Goal: Task Accomplishment & Management: Manage account settings

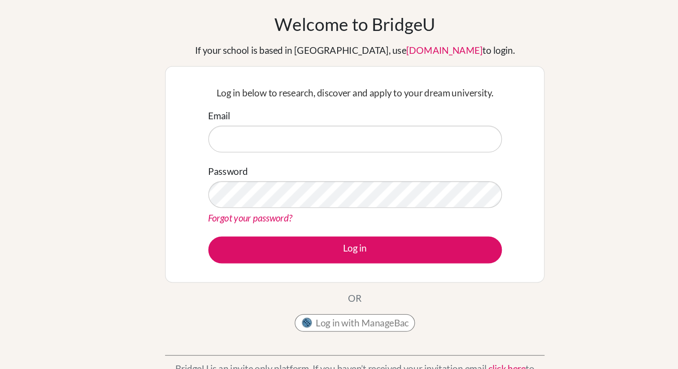
type input "[EMAIL_ADDRESS][DOMAIN_NAME]"
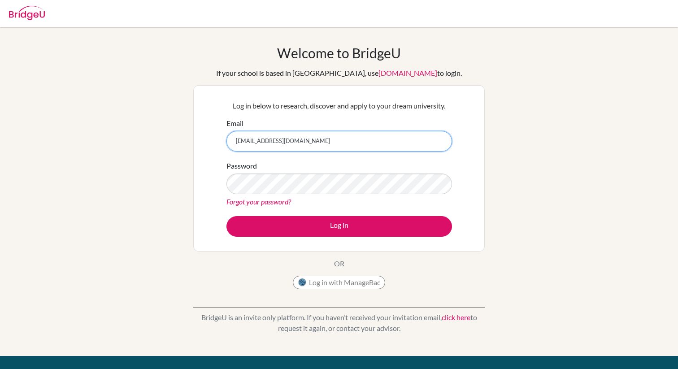
click at [305, 146] on input "[EMAIL_ADDRESS][DOMAIN_NAME]" at bounding box center [339, 141] width 226 height 21
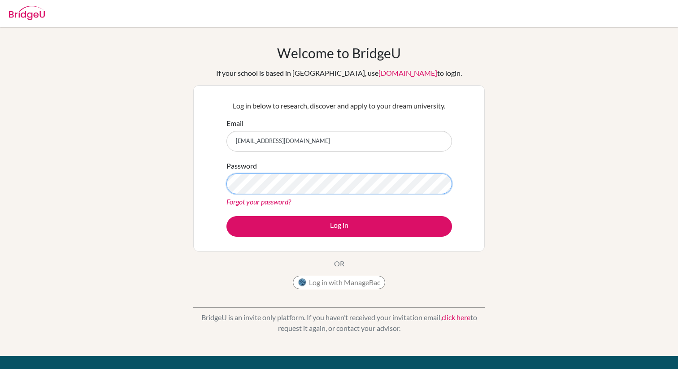
click at [226, 216] on button "Log in" at bounding box center [339, 226] width 226 height 21
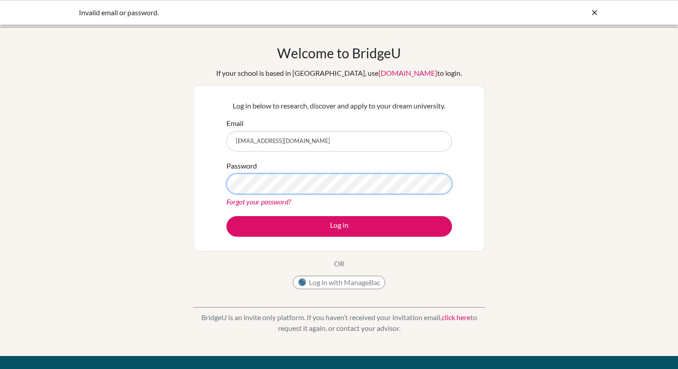
click at [226, 216] on button "Log in" at bounding box center [339, 226] width 226 height 21
click at [248, 204] on link "Forgot your password?" at bounding box center [258, 201] width 65 height 9
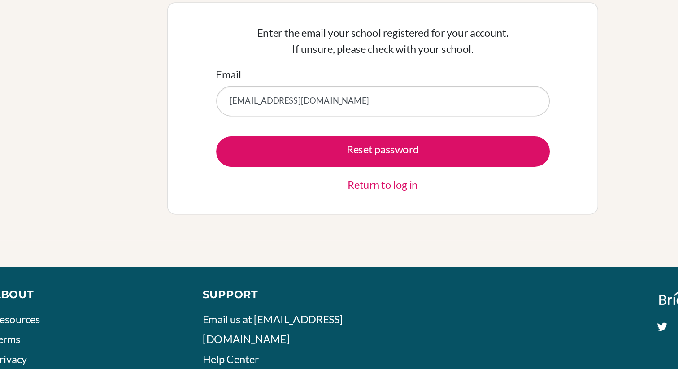
type input "[EMAIL_ADDRESS][DOMAIN_NAME]"
click at [226, 158] on button "Reset password" at bounding box center [339, 168] width 226 height 21
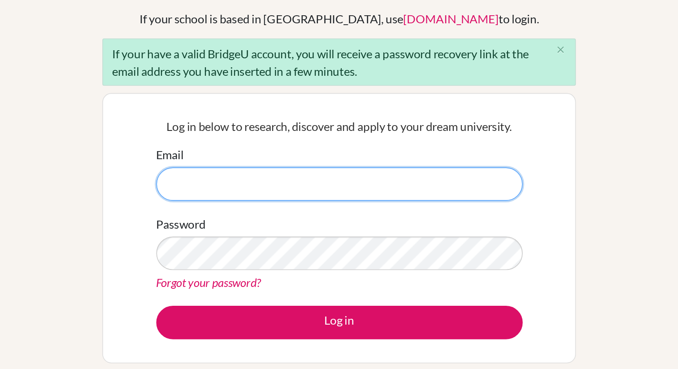
click at [289, 177] on input "Email" at bounding box center [339, 175] width 226 height 21
type input "[EMAIL_ADDRESS][DOMAIN_NAME]"
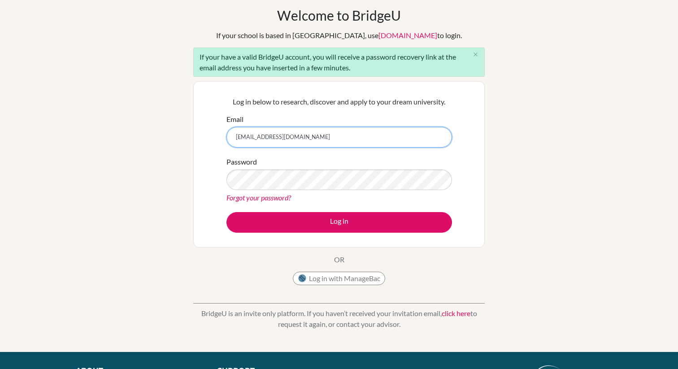
scroll to position [48, 0]
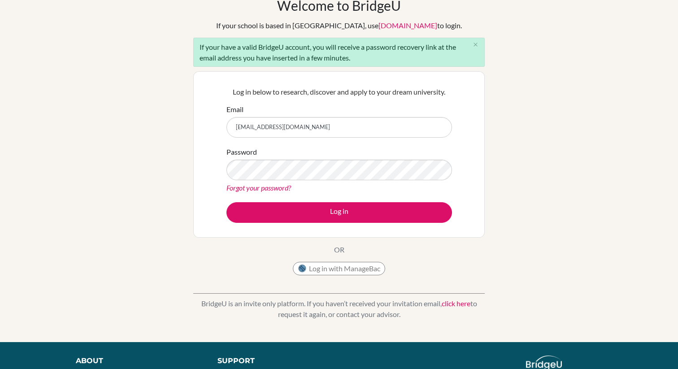
click at [454, 302] on link "click here" at bounding box center [456, 303] width 29 height 9
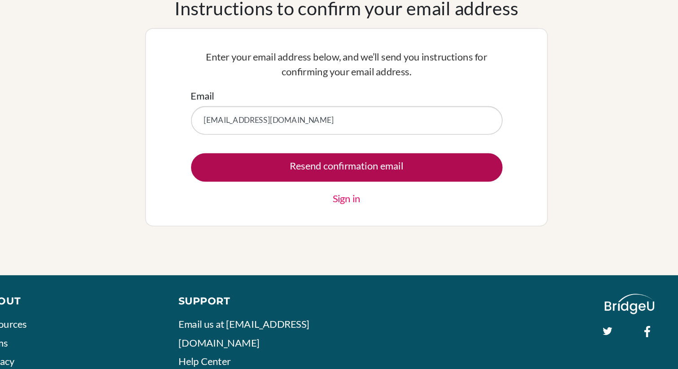
type input "xiaoqi.xu@cisbeijing.com"
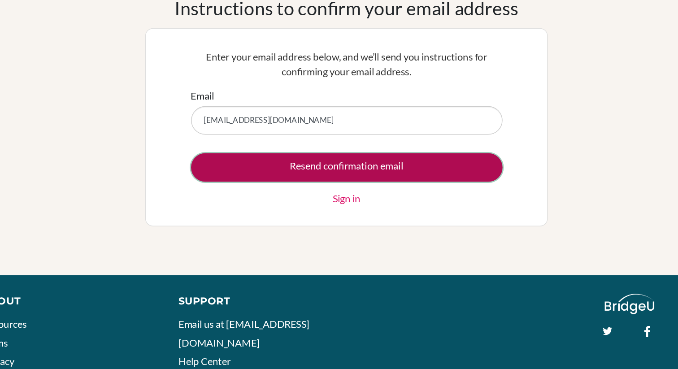
click at [313, 164] on input "Resend confirmation email" at bounding box center [339, 168] width 226 height 21
